Goal: Transaction & Acquisition: Purchase product/service

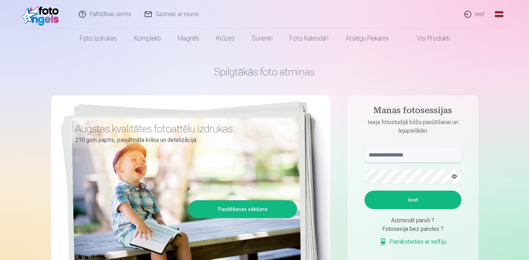
click at [378, 157] on input "text" at bounding box center [412, 155] width 97 height 14
type input "**********"
click at [396, 198] on button "Ieiet" at bounding box center [412, 200] width 97 height 19
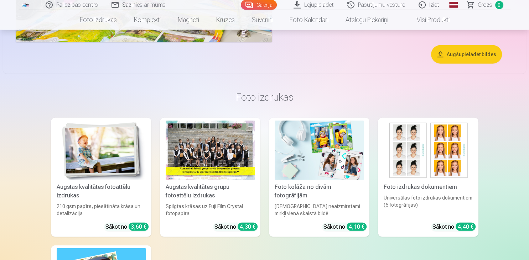
scroll to position [2106, 0]
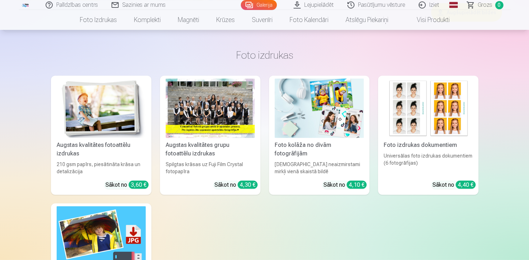
click at [122, 130] on img at bounding box center [101, 108] width 89 height 59
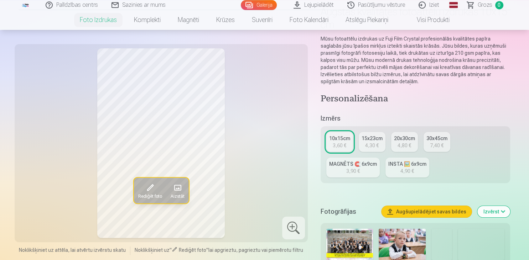
scroll to position [75, 0]
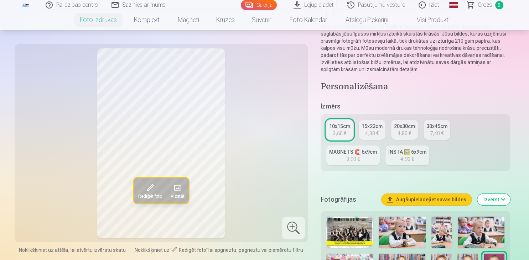
click at [148, 189] on span at bounding box center [149, 187] width 11 height 11
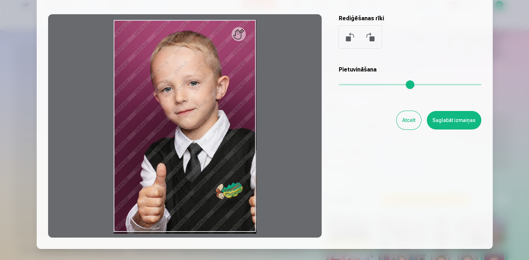
scroll to position [10, 0]
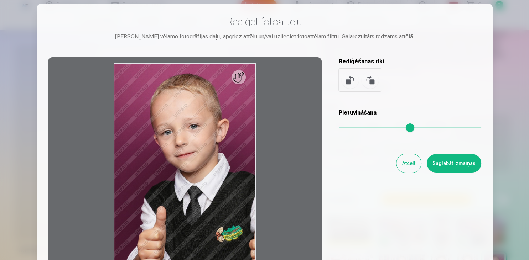
click at [407, 167] on button "Atcelt" at bounding box center [408, 163] width 25 height 19
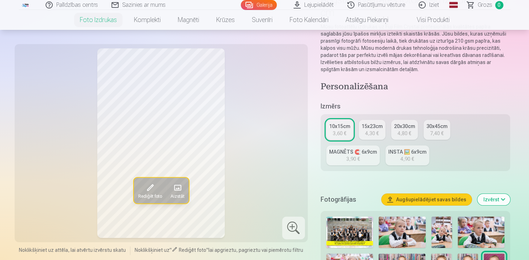
click at [341, 158] on link "MAGNĒTS 🧲 6x9cm 3,90 €" at bounding box center [352, 156] width 53 height 20
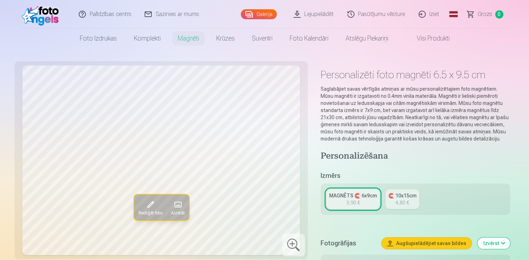
click at [402, 195] on div "🧲 10x15cm" at bounding box center [402, 195] width 28 height 7
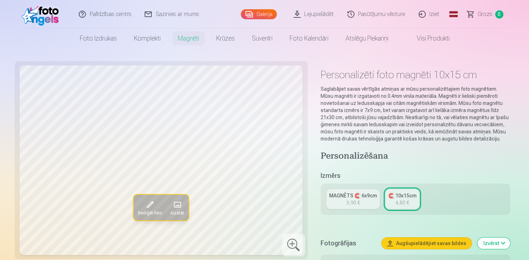
click at [367, 202] on link "MAGNĒTS 🧲 6x9cm 3,90 €" at bounding box center [352, 199] width 53 height 20
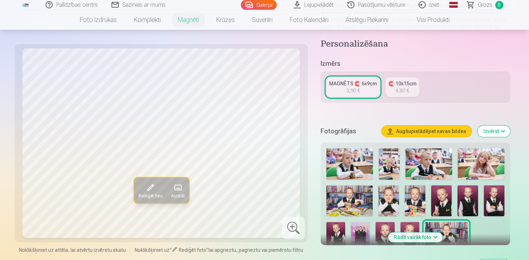
scroll to position [113, 0]
click at [177, 188] on span at bounding box center [177, 187] width 11 height 11
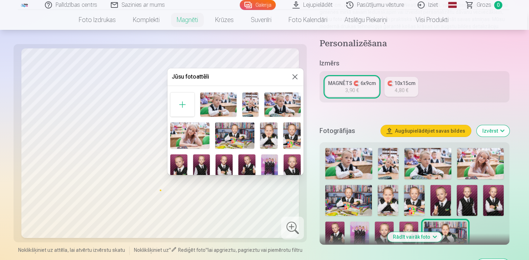
click at [296, 77] on button at bounding box center [295, 77] width 9 height 9
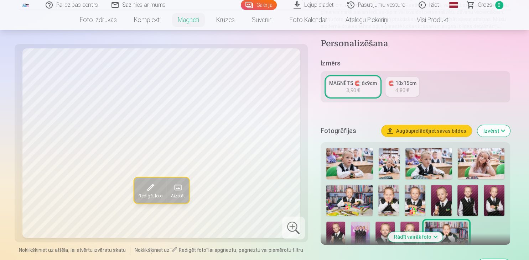
click at [402, 88] on div "4,80 €" at bounding box center [402, 90] width 14 height 7
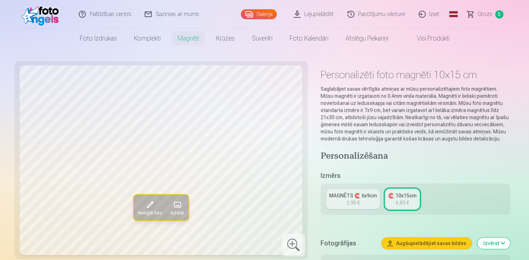
drag, startPoint x: 358, startPoint y: 196, endPoint x: 370, endPoint y: 187, distance: 15.3
click at [358, 196] on div "MAGNĒTS 🧲 6x9cm" at bounding box center [353, 195] width 48 height 7
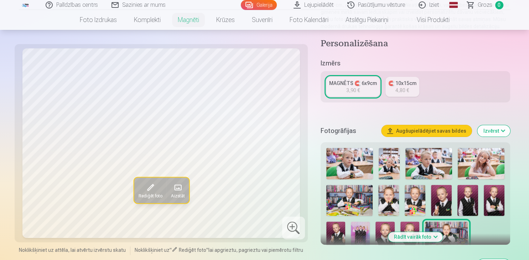
scroll to position [150, 0]
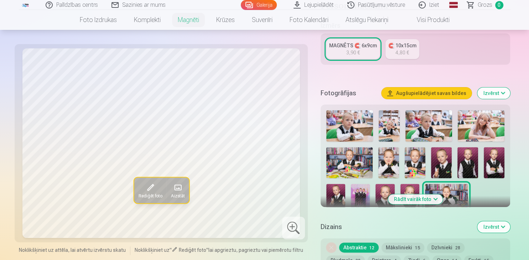
click at [434, 200] on button "Rādīt vairāk foto" at bounding box center [415, 199] width 54 height 10
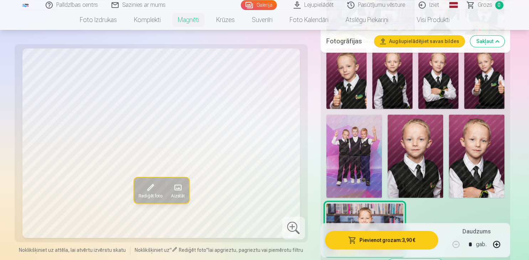
scroll to position [414, 0]
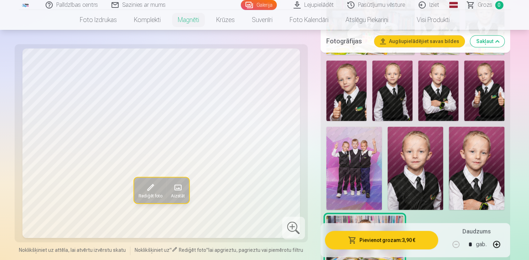
click at [441, 102] on img at bounding box center [438, 91] width 40 height 61
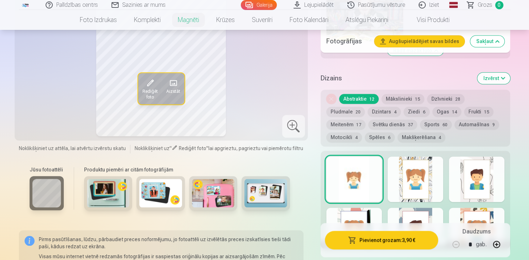
scroll to position [451, 0]
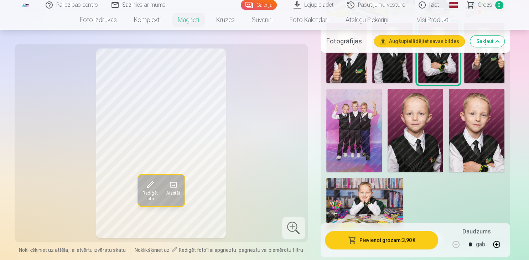
click at [494, 246] on button "button" at bounding box center [496, 244] width 17 height 17
click at [383, 240] on button "Pievienot grozam : 15,60 €" at bounding box center [382, 240] width 114 height 19
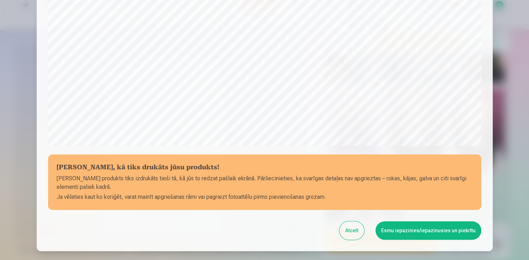
scroll to position [222, 0]
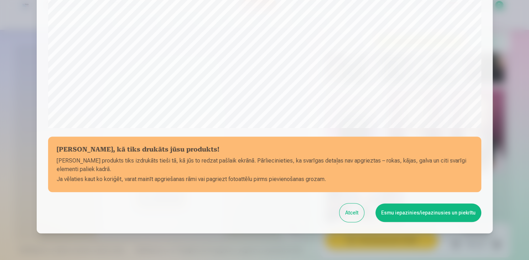
click at [402, 217] on button "Esmu iepazinies/iepazinusies un piekrītu" at bounding box center [428, 213] width 106 height 19
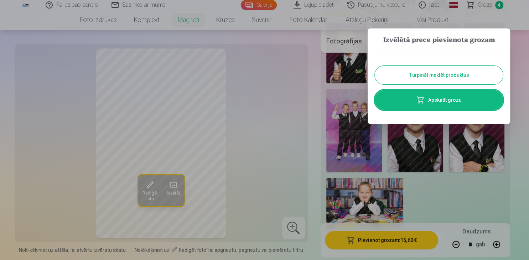
click at [431, 73] on button "Turpināt meklēt produktus" at bounding box center [439, 75] width 128 height 19
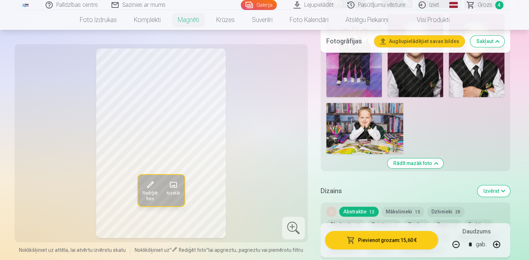
scroll to position [489, 0]
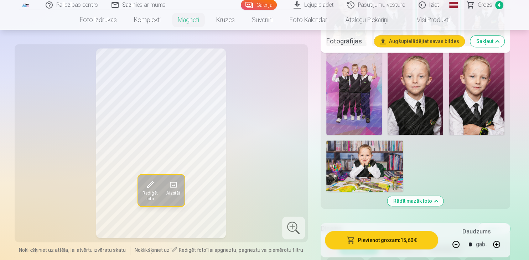
click at [367, 166] on img at bounding box center [364, 166] width 77 height 51
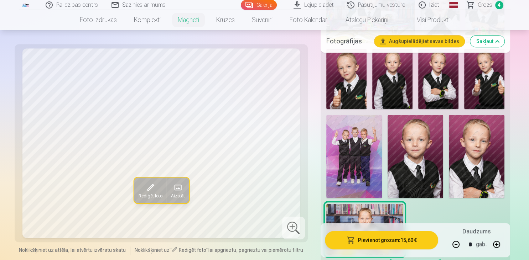
scroll to position [414, 0]
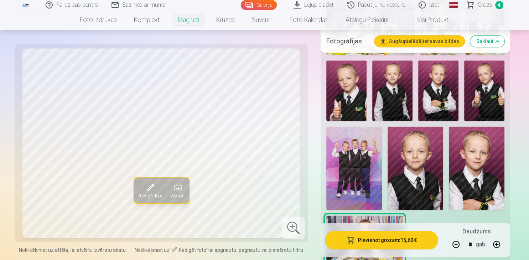
click at [347, 100] on img at bounding box center [346, 91] width 40 height 61
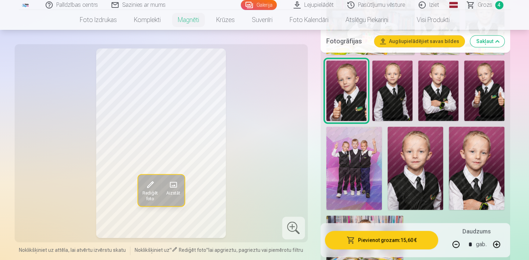
click at [492, 183] on img at bounding box center [477, 168] width 56 height 83
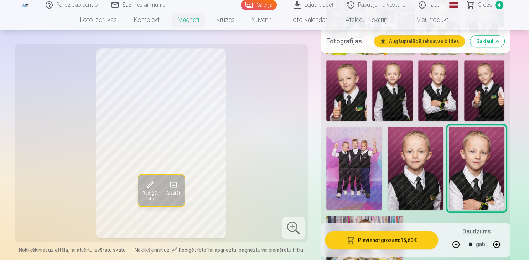
click at [445, 107] on img at bounding box center [438, 91] width 40 height 61
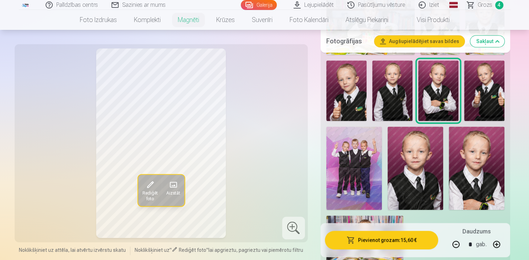
click at [480, 93] on img at bounding box center [484, 91] width 40 height 61
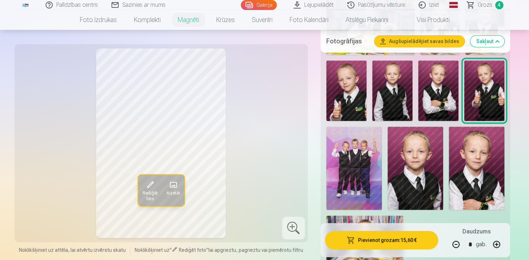
click at [401, 97] on img at bounding box center [392, 91] width 40 height 61
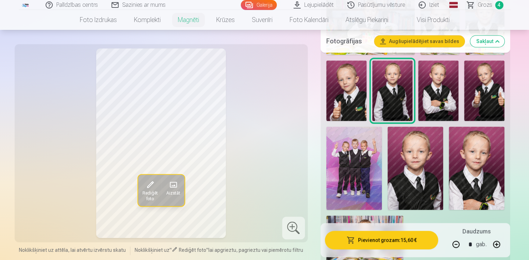
click at [356, 102] on img at bounding box center [346, 91] width 40 height 61
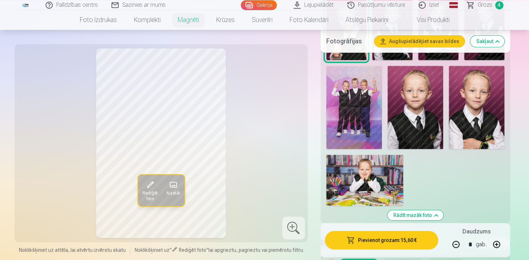
scroll to position [489, 0]
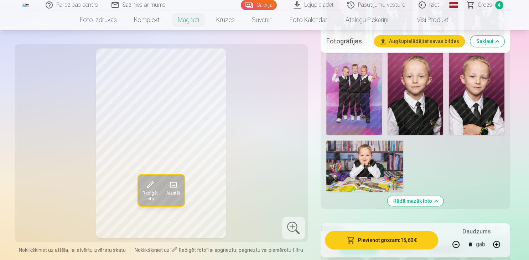
click at [369, 170] on img at bounding box center [364, 166] width 77 height 51
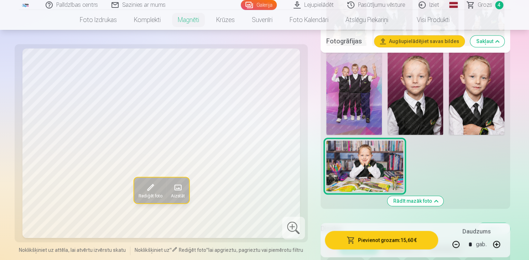
click at [456, 245] on button "button" at bounding box center [455, 244] width 17 height 17
type input "*"
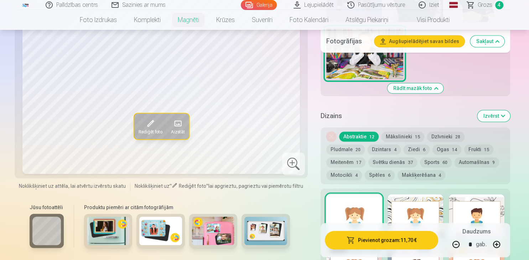
scroll to position [451, 0]
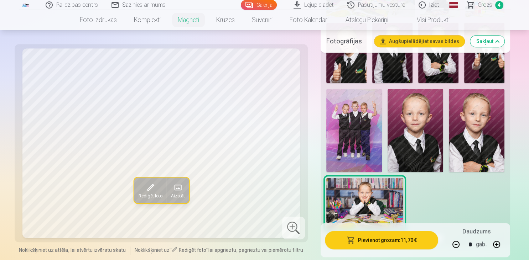
click at [360, 117] on img at bounding box center [354, 131] width 56 height 84
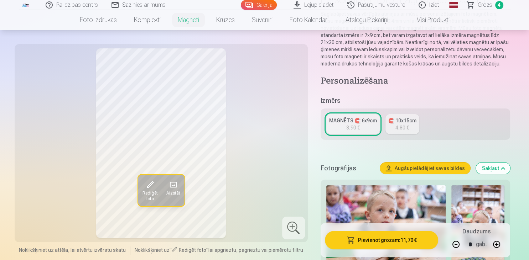
scroll to position [0, 0]
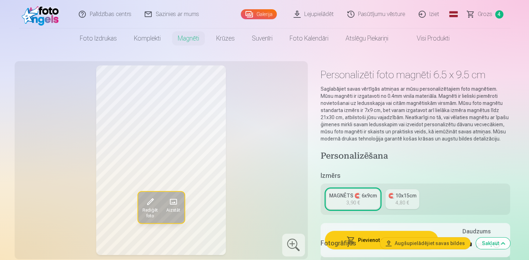
click at [491, 13] on span "Grozs" at bounding box center [485, 14] width 15 height 9
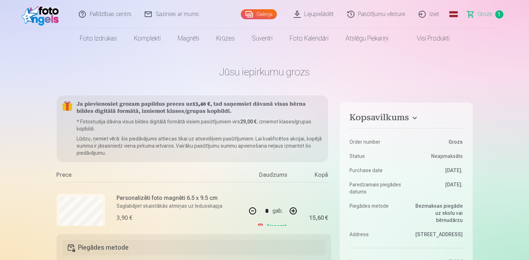
click at [250, 209] on button "button" at bounding box center [252, 211] width 17 height 17
type input "*"
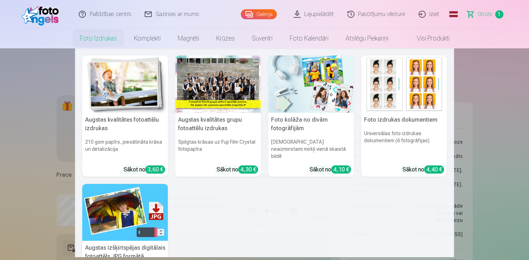
click at [197, 81] on div at bounding box center [218, 84] width 86 height 57
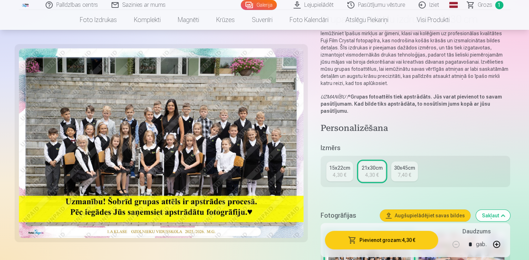
scroll to position [75, 0]
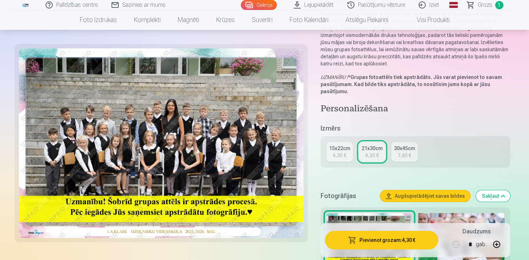
click at [377, 243] on button "Pievienot grozam : 4,30 €" at bounding box center [382, 240] width 114 height 19
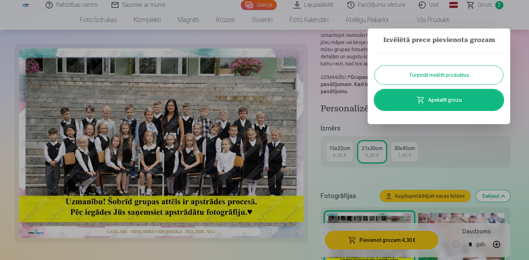
click at [405, 78] on button "Turpināt meklēt produktus" at bounding box center [439, 75] width 128 height 19
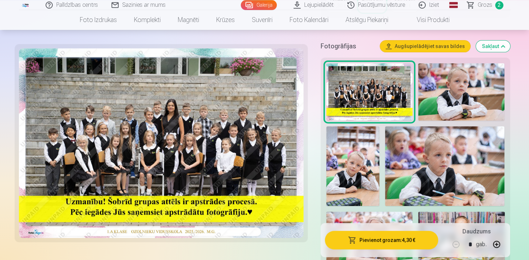
scroll to position [225, 0]
click at [353, 173] on img at bounding box center [352, 166] width 53 height 80
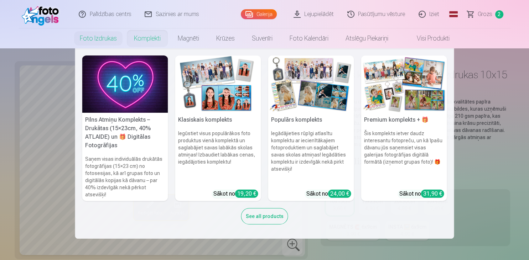
click at [151, 38] on link "Komplekti" at bounding box center [147, 38] width 44 height 20
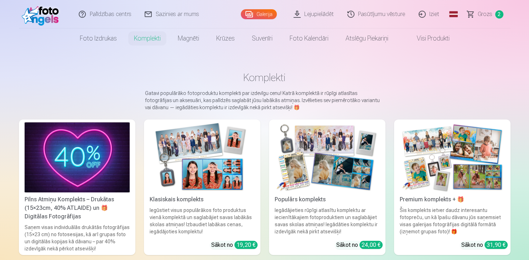
click at [439, 162] on img at bounding box center [452, 158] width 105 height 70
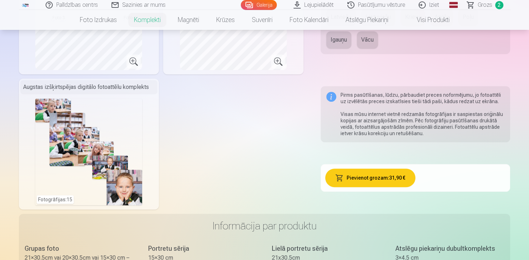
scroll to position [414, 0]
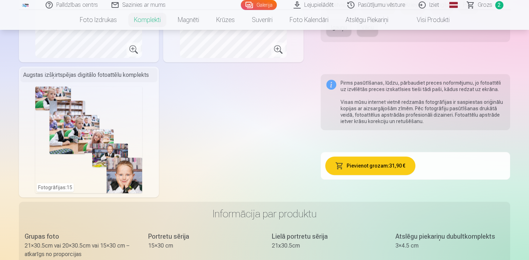
click at [101, 175] on div "Fotogrāfijas : 15" at bounding box center [88, 140] width 107 height 107
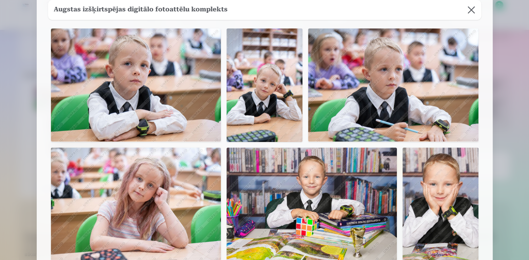
scroll to position [0, 0]
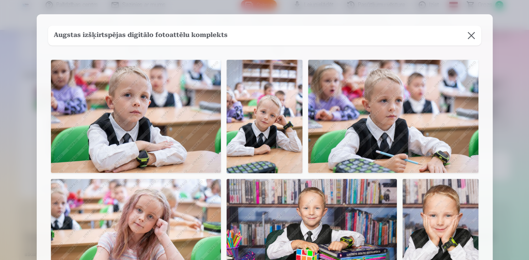
click at [473, 34] on button at bounding box center [471, 36] width 20 height 20
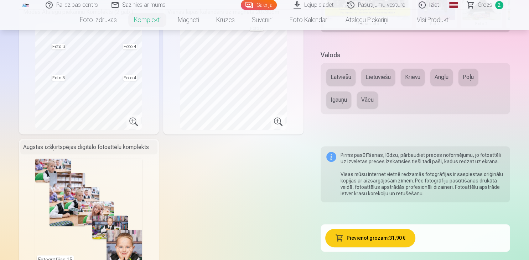
scroll to position [301, 0]
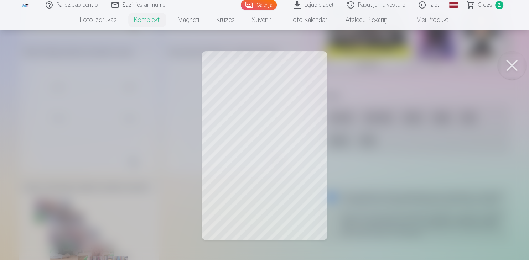
click at [510, 73] on button at bounding box center [512, 65] width 28 height 28
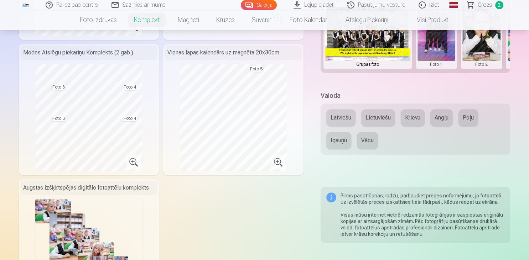
scroll to position [263, 0]
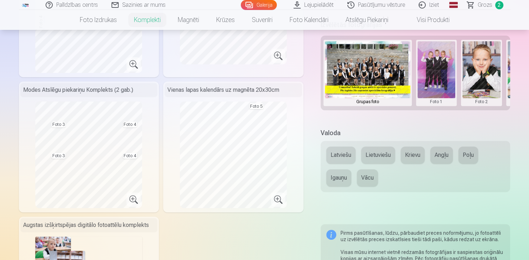
click at [108, 90] on div "Modes Atslēgu piekariņu Komplekts (2 gab.)" at bounding box center [88, 90] width 137 height 14
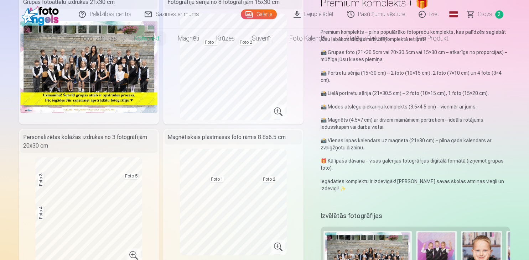
scroll to position [0, 0]
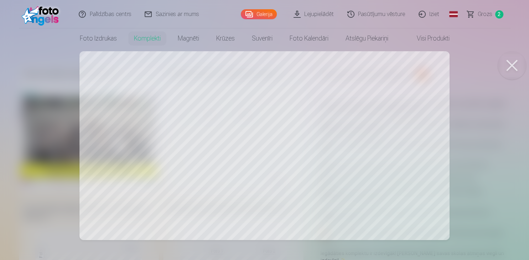
click at [512, 64] on button at bounding box center [512, 65] width 28 height 28
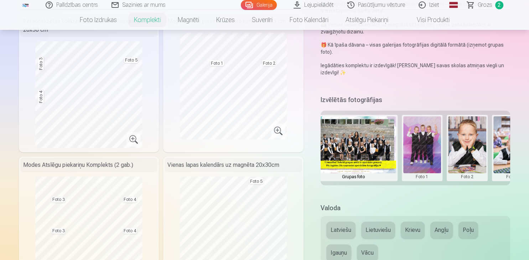
scroll to position [0, 13]
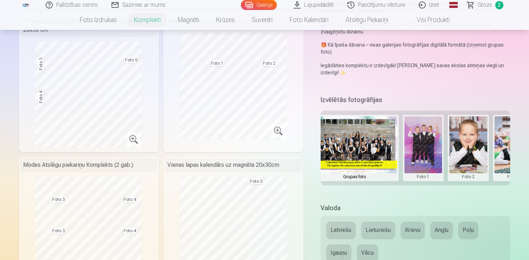
click at [421, 162] on button at bounding box center [423, 147] width 38 height 63
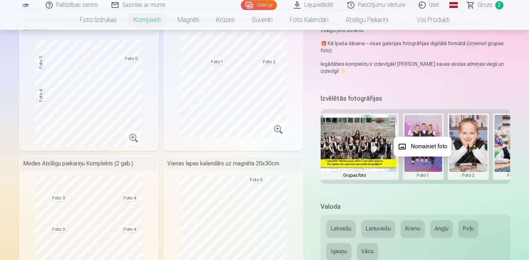
scroll to position [150, 0]
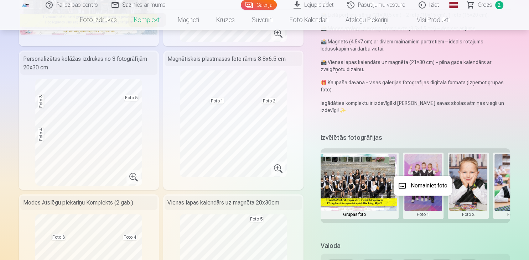
click at [425, 190] on button "Nomainiet foto" at bounding box center [423, 186] width 58 height 20
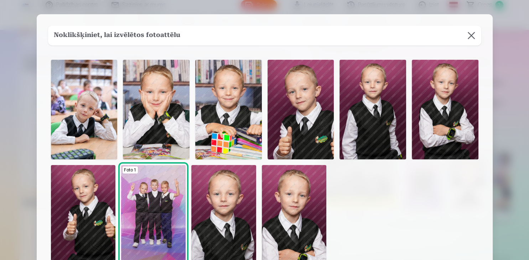
drag, startPoint x: 366, startPoint y: 27, endPoint x: 373, endPoint y: 178, distance: 150.8
click at [373, 178] on div "Noklikšķiniet, lai izvēlētos fotoattēlu Foto 1" at bounding box center [265, 145] width 456 height 262
click at [80, 115] on img at bounding box center [84, 110] width 67 height 100
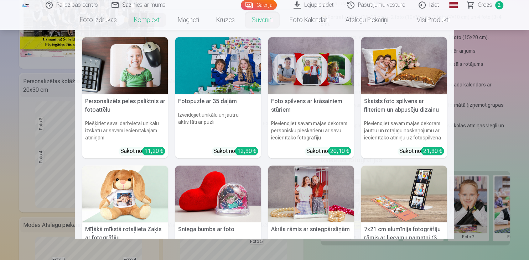
scroll to position [113, 0]
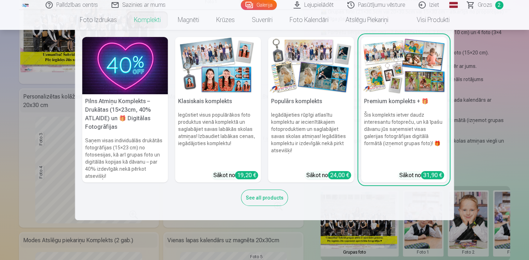
click at [147, 22] on link "Komplekti" at bounding box center [147, 20] width 44 height 20
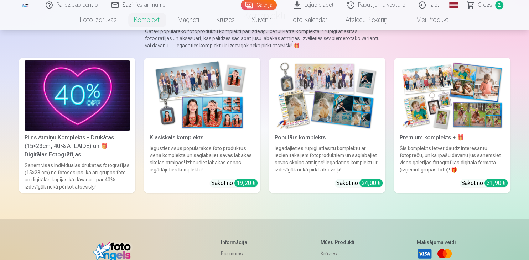
scroll to position [75, 0]
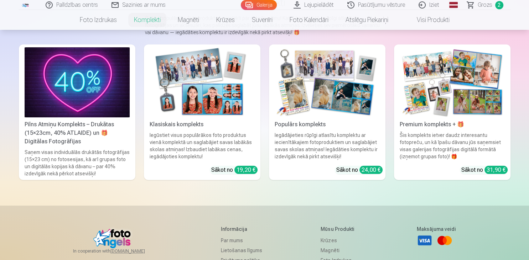
click at [353, 113] on img at bounding box center [327, 82] width 105 height 70
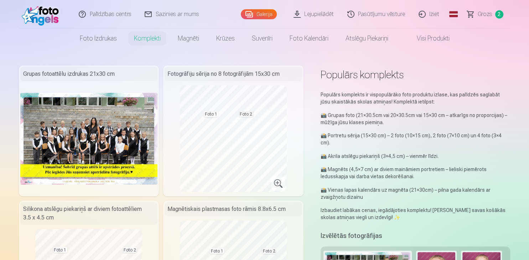
click at [320, 13] on link "Lejupielādēt" at bounding box center [314, 14] width 54 height 28
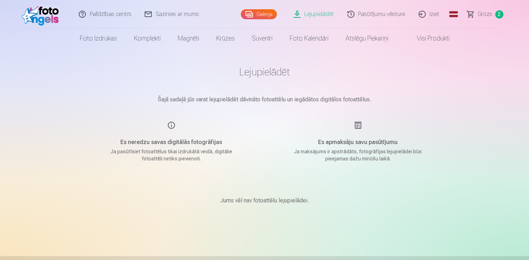
click at [269, 13] on link "Galerija" at bounding box center [259, 14] width 36 height 10
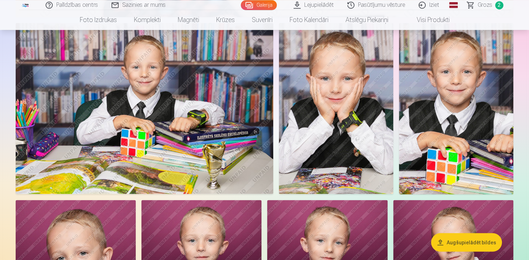
scroll to position [1316, 0]
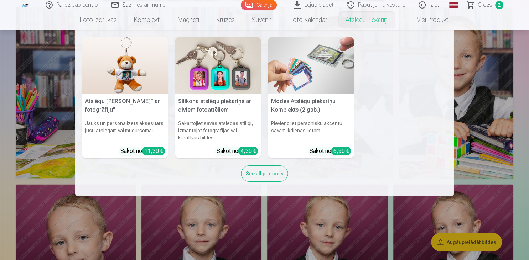
click at [368, 22] on link "Atslēgu piekariņi" at bounding box center [367, 20] width 60 height 20
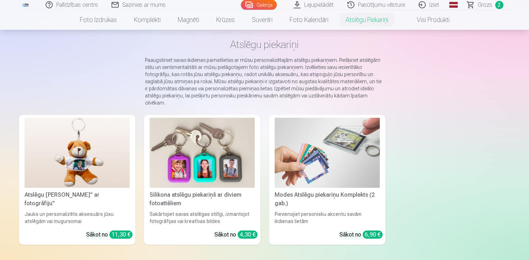
scroll to position [113, 0]
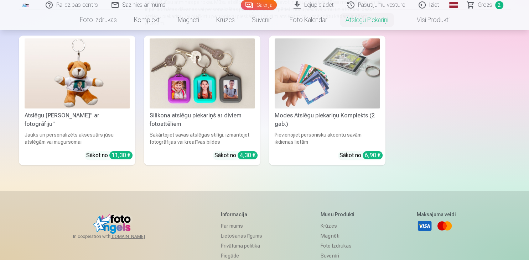
click at [199, 66] on img at bounding box center [202, 73] width 105 height 70
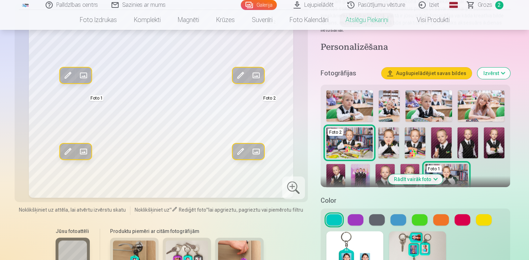
scroll to position [263, 0]
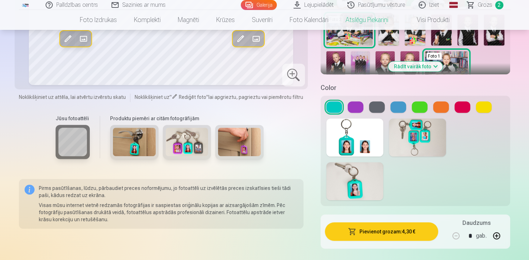
click at [379, 102] on button at bounding box center [377, 107] width 16 height 11
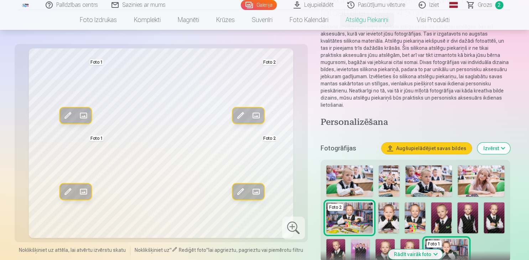
scroll to position [0, 0]
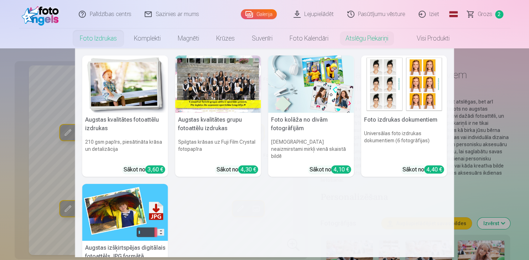
click at [124, 209] on img at bounding box center [125, 212] width 86 height 57
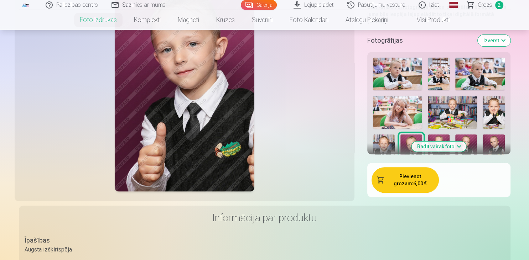
scroll to position [150, 0]
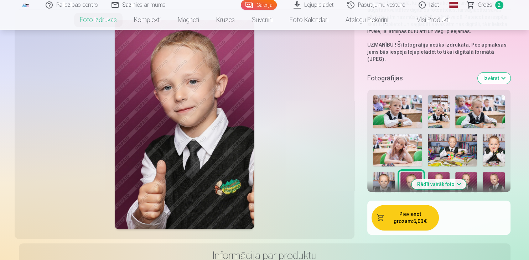
click at [400, 146] on img at bounding box center [397, 150] width 49 height 33
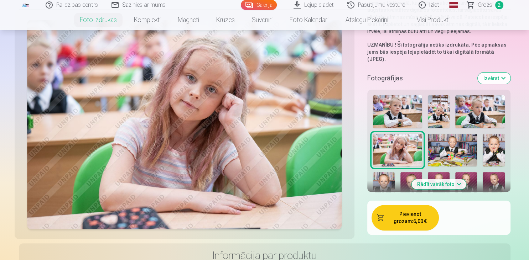
click at [442, 142] on img at bounding box center [452, 150] width 49 height 33
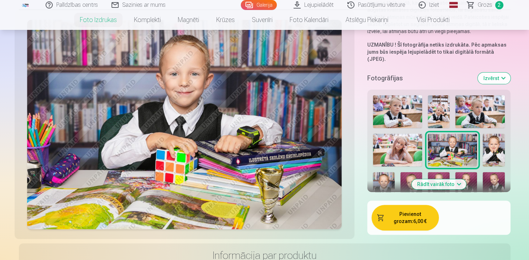
click at [490, 75] on button "Izvērst" at bounding box center [494, 78] width 33 height 11
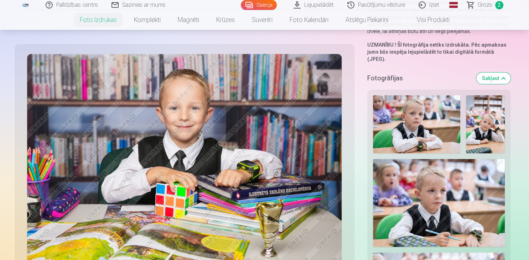
click at [481, 130] on img at bounding box center [485, 124] width 39 height 58
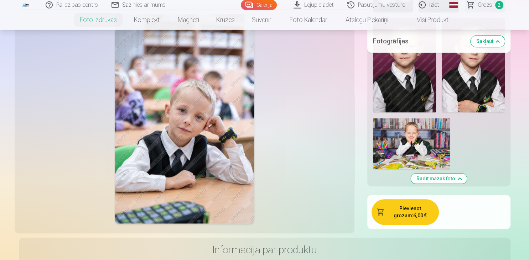
scroll to position [714, 0]
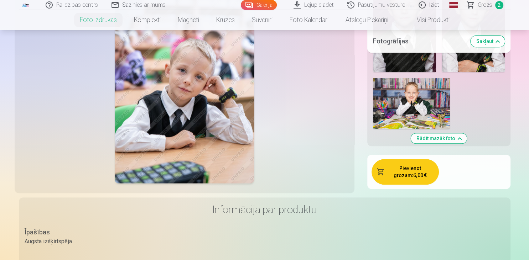
click at [421, 169] on button "Pievienot grozam : 6,00 €" at bounding box center [404, 172] width 67 height 26
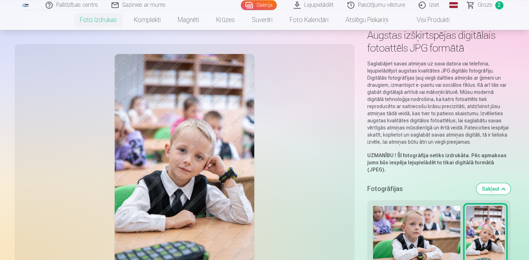
scroll to position [113, 0]
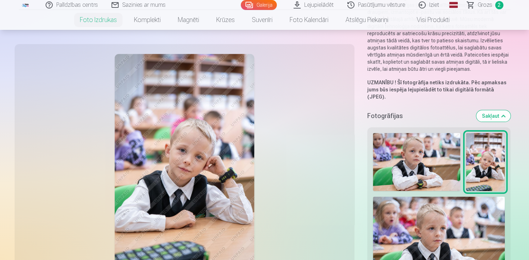
click at [481, 4] on span "Grozs" at bounding box center [485, 5] width 15 height 9
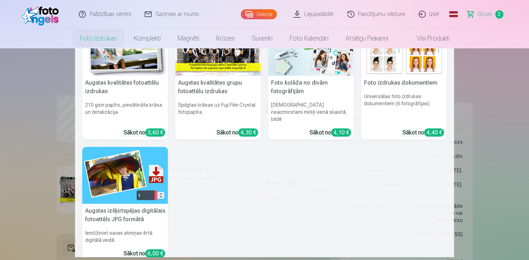
scroll to position [51, 0]
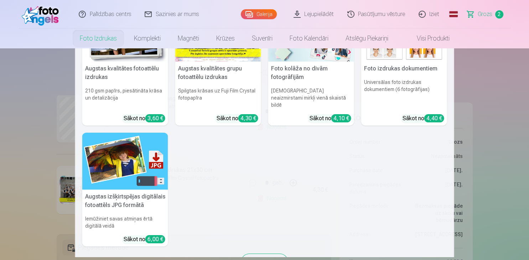
click at [264, 254] on div "See all products" at bounding box center [264, 262] width 47 height 16
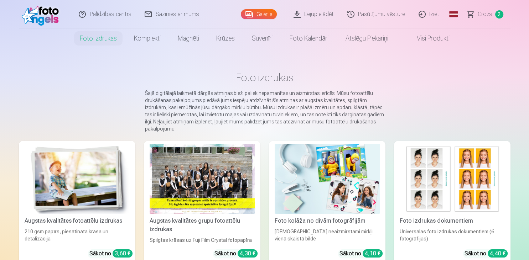
click at [444, 38] on link "Visi produkti" at bounding box center [427, 38] width 61 height 20
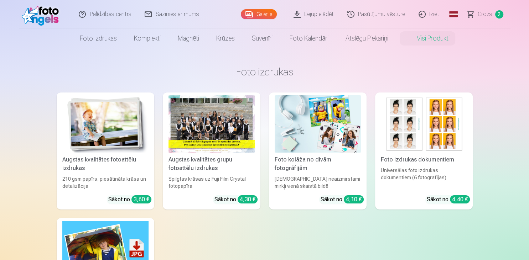
click at [122, 142] on img at bounding box center [105, 123] width 86 height 57
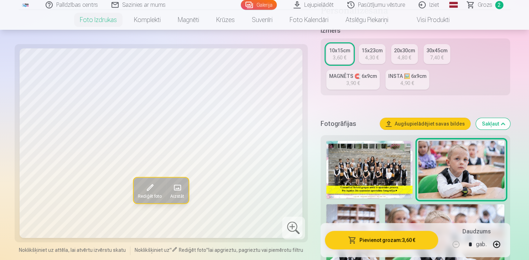
scroll to position [150, 0]
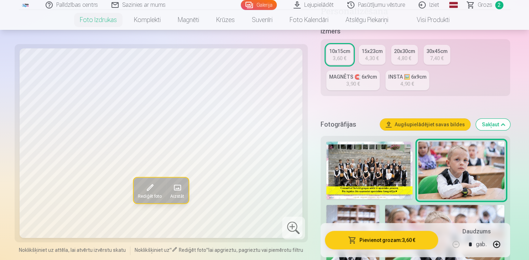
click at [411, 124] on button "Augšupielādējiet savas bildes" at bounding box center [425, 124] width 90 height 11
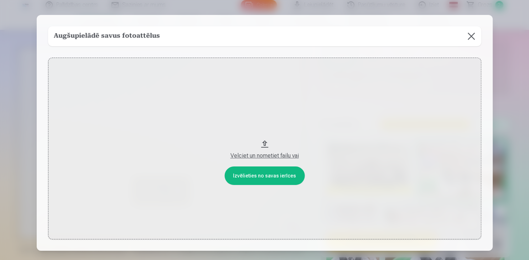
click at [275, 156] on div "Velciet un nometiet failu vai" at bounding box center [264, 156] width 419 height 9
click at [469, 38] on button at bounding box center [471, 36] width 20 height 20
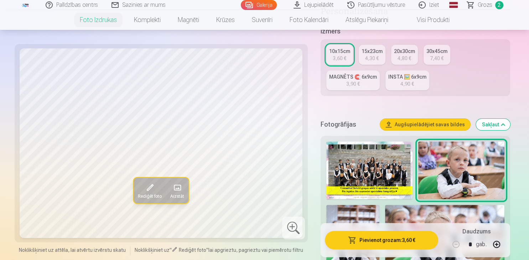
click at [361, 101] on div "Izmērs 10x15cm 3,60 € 15x23cm 4,30 € 20x30cm 4,80 € 30x45cm 7,40 € MAGNĒTS 🧲 6x…" at bounding box center [416, 65] width 190 height 78
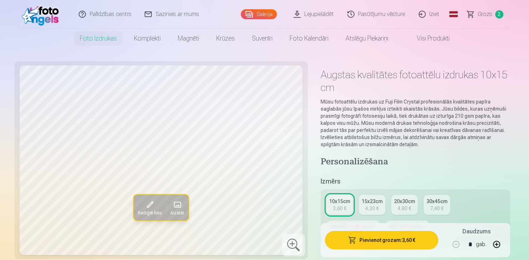
click at [45, 18] on img at bounding box center [42, 14] width 41 height 23
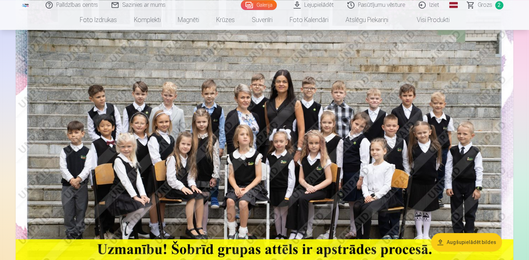
scroll to position [113, 0]
